Goal: Task Accomplishment & Management: Manage account settings

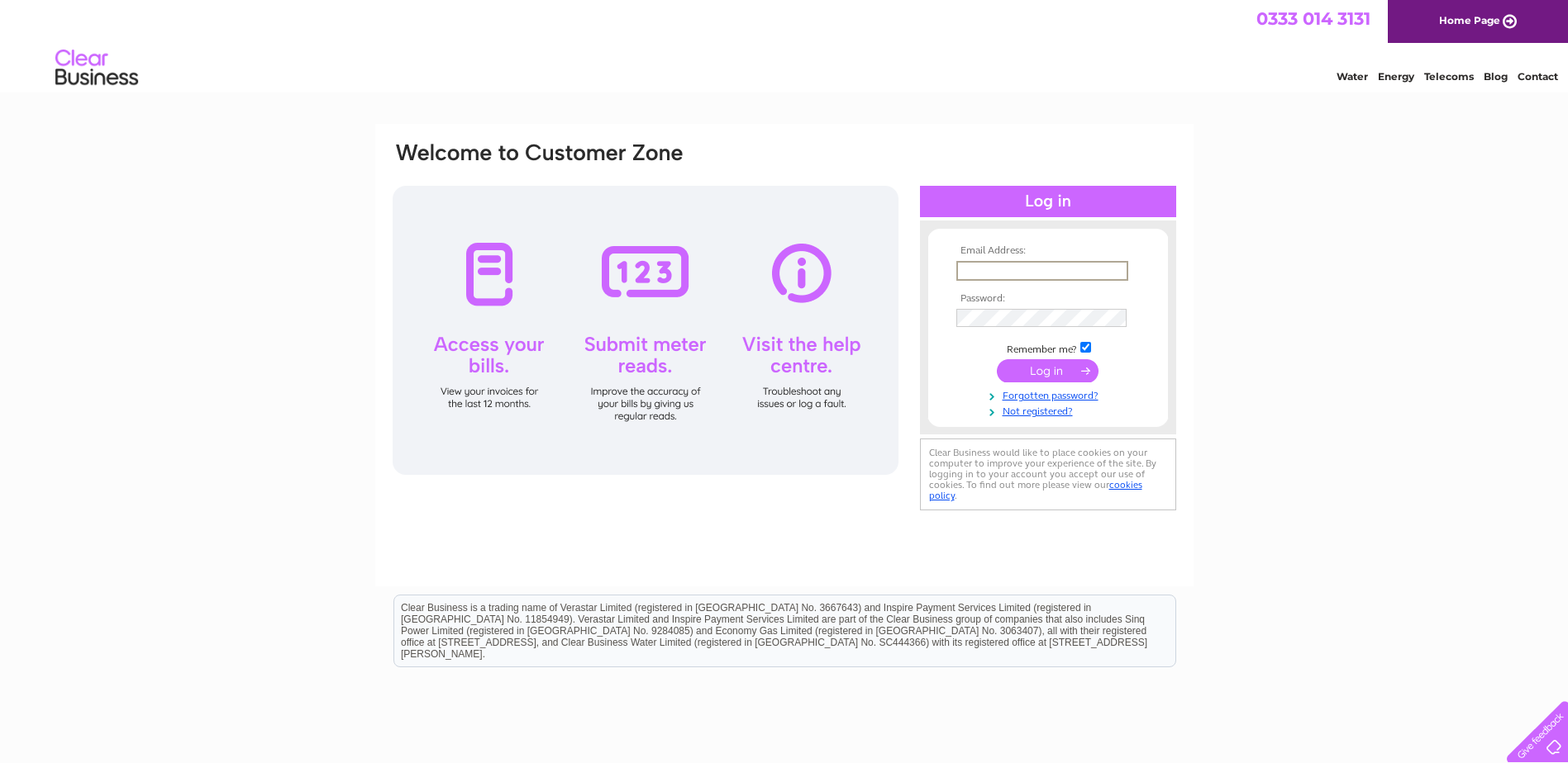
click at [1020, 266] on input "text" at bounding box center [1042, 271] width 172 height 20
click at [976, 267] on input "info@tumblesmossley.co.uk" at bounding box center [1041, 270] width 170 height 18
type input "darren@tumblesmossley.co.uk"
click at [1050, 369] on input "submit" at bounding box center [1047, 370] width 101 height 23
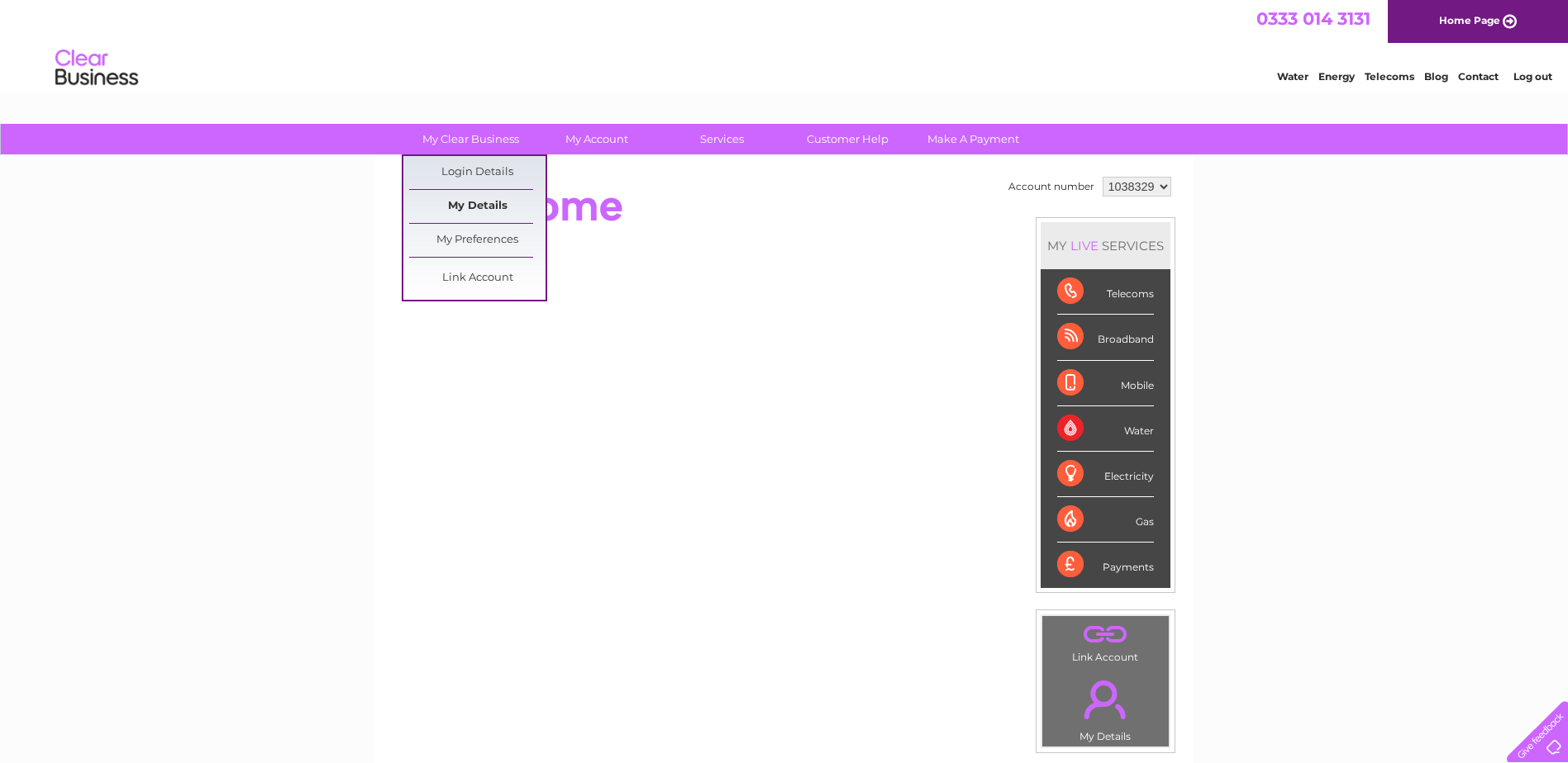
click at [479, 209] on link "My Details" at bounding box center [477, 207] width 136 height 33
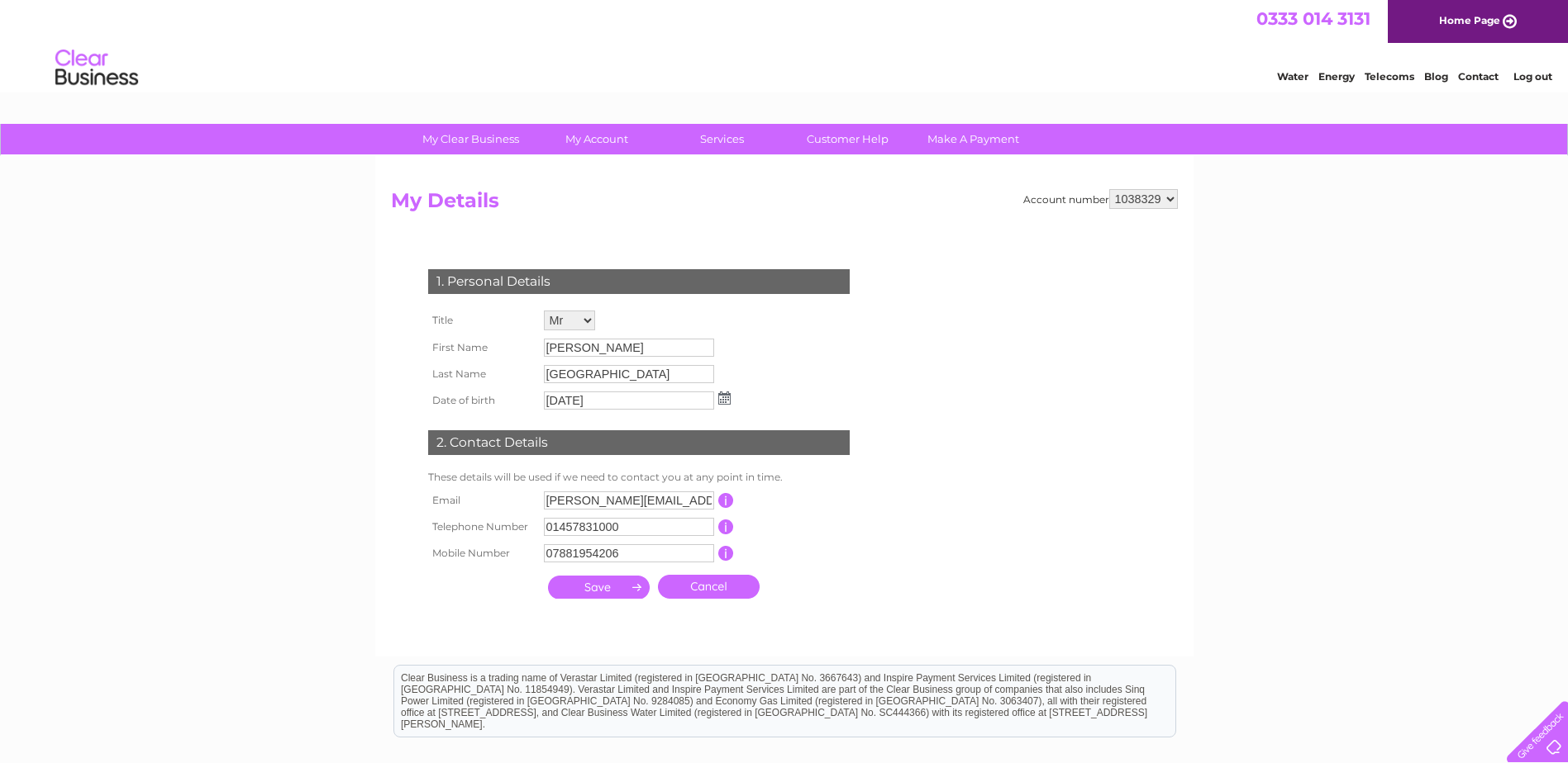
click at [590, 587] on input "submit" at bounding box center [598, 587] width 101 height 23
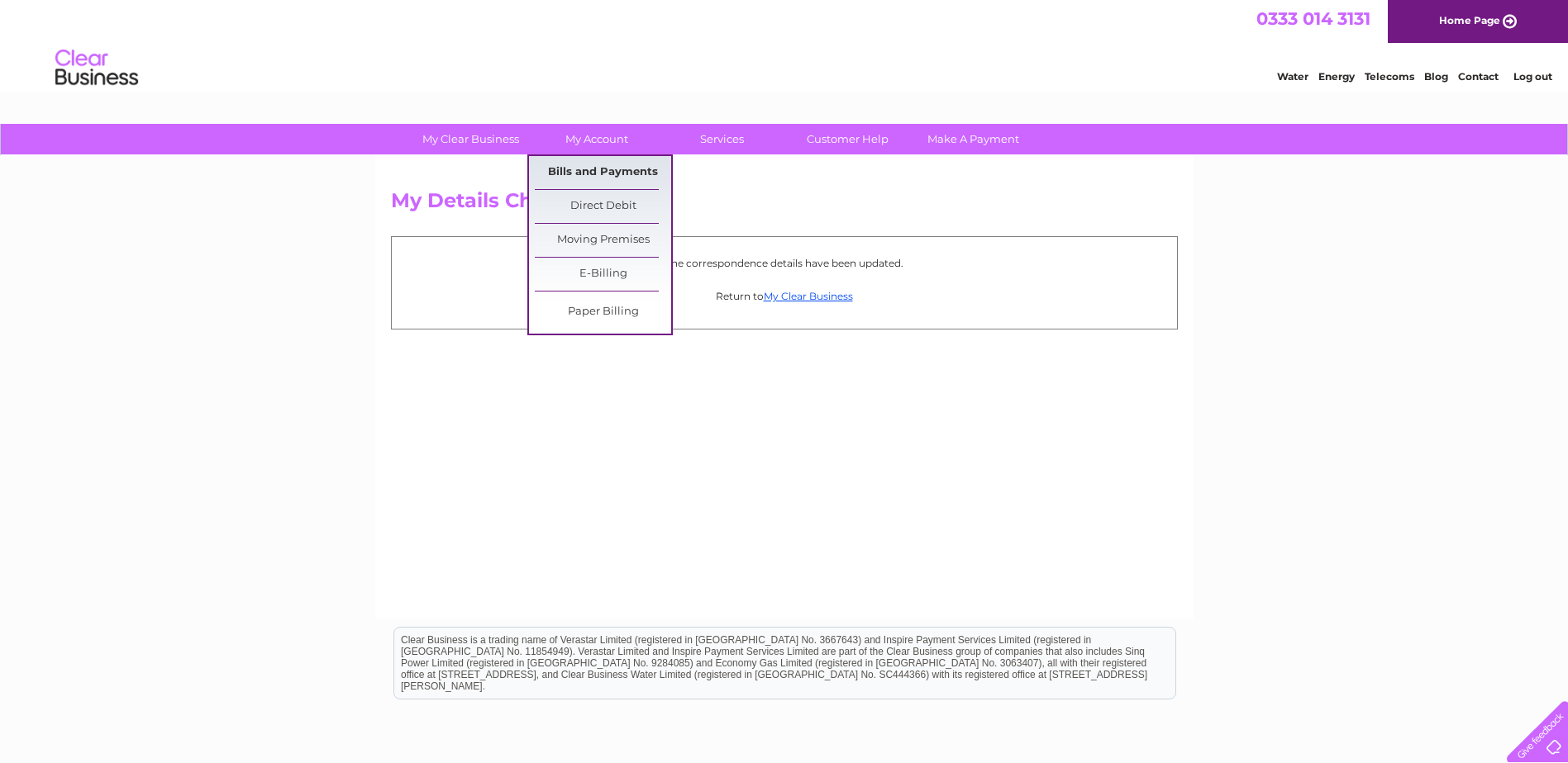
click at [607, 173] on link "Bills and Payments" at bounding box center [602, 172] width 136 height 33
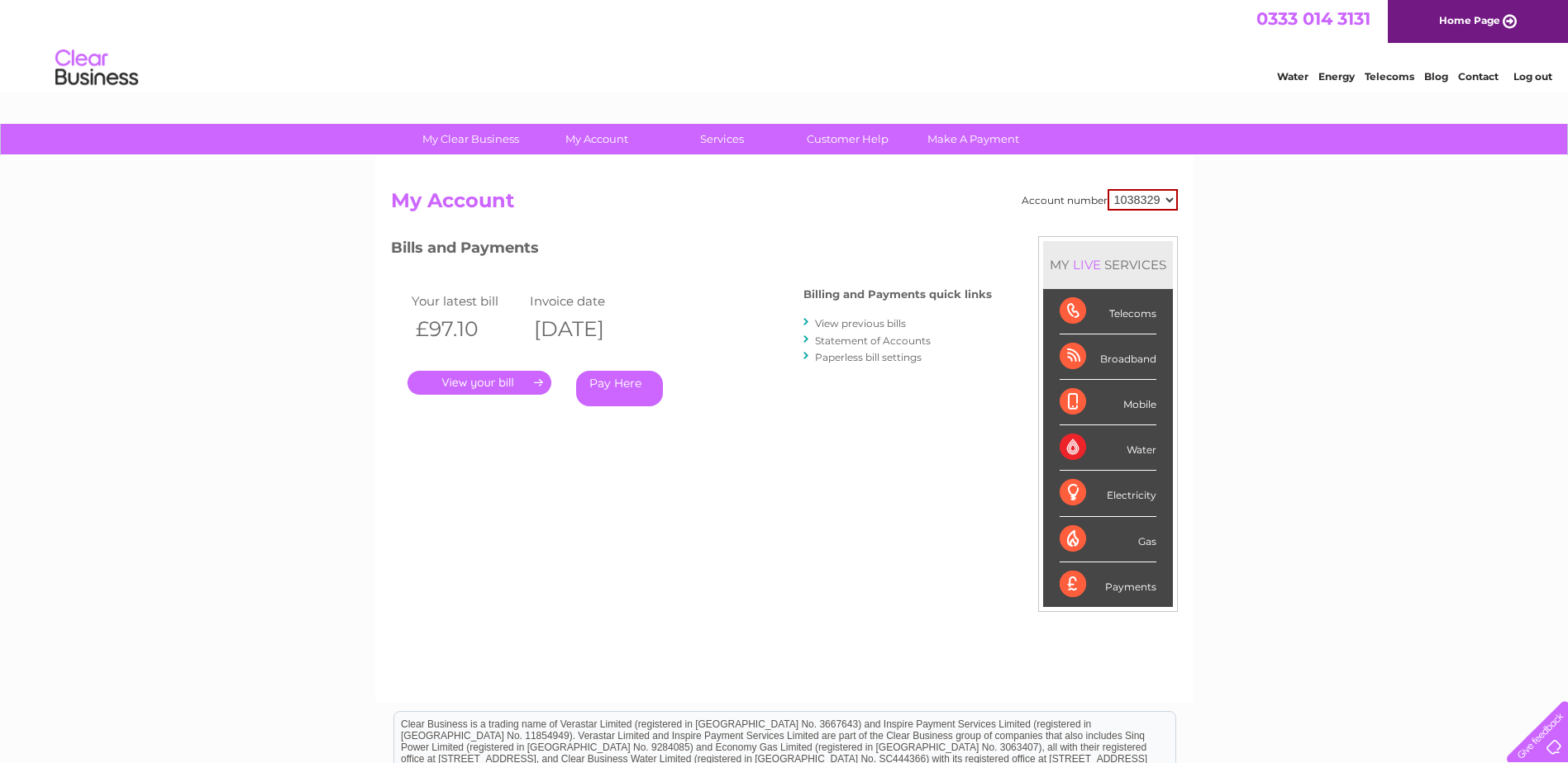
click at [1170, 199] on select "1038329" at bounding box center [1143, 200] width 70 height 21
click at [1170, 200] on select "1038329" at bounding box center [1143, 200] width 70 height 21
click at [864, 341] on link "Statement of Accounts" at bounding box center [872, 341] width 115 height 12
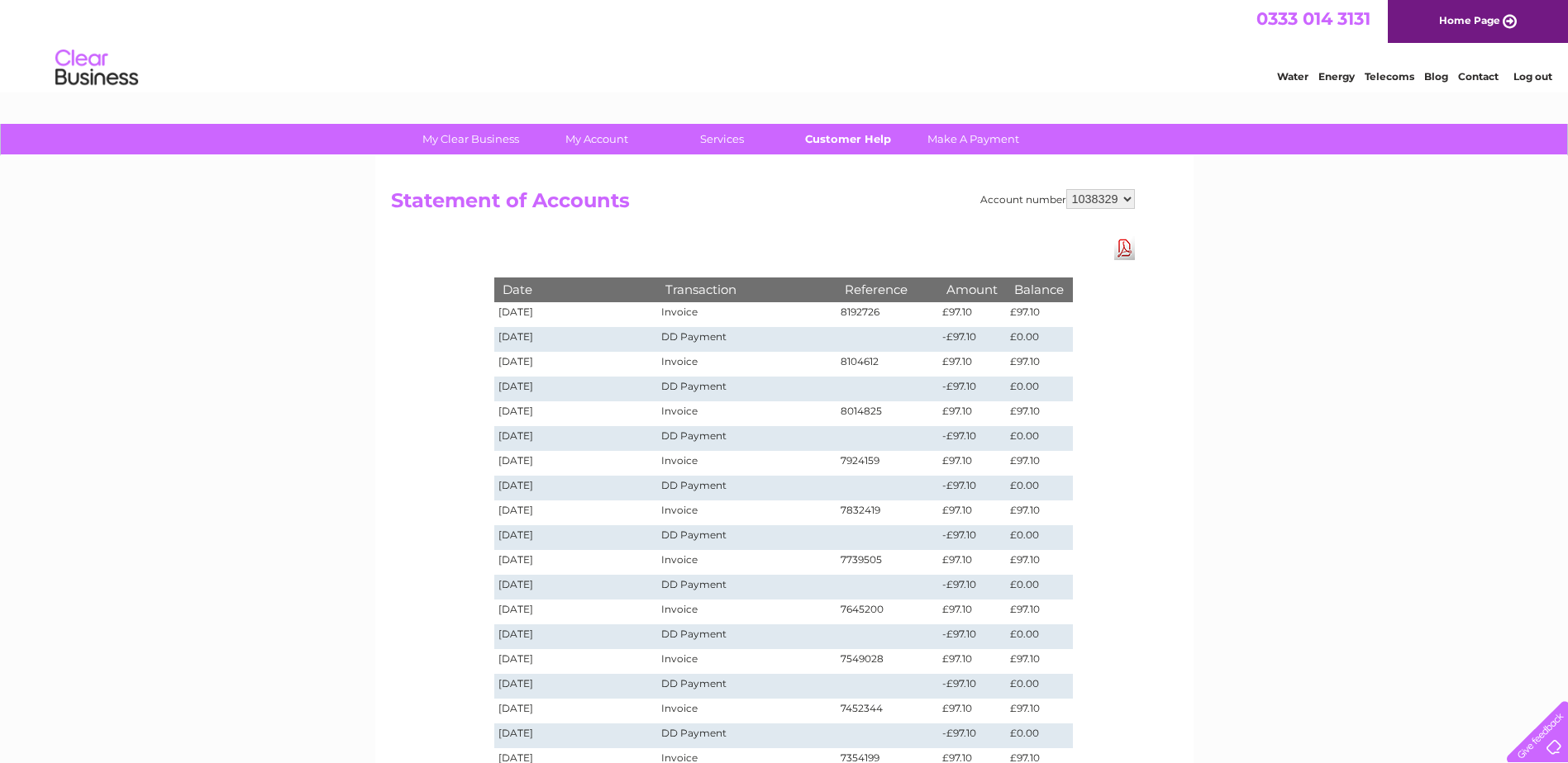
click at [858, 135] on link "Customer Help" at bounding box center [847, 139] width 136 height 31
